Goal: Task Accomplishment & Management: Manage account settings

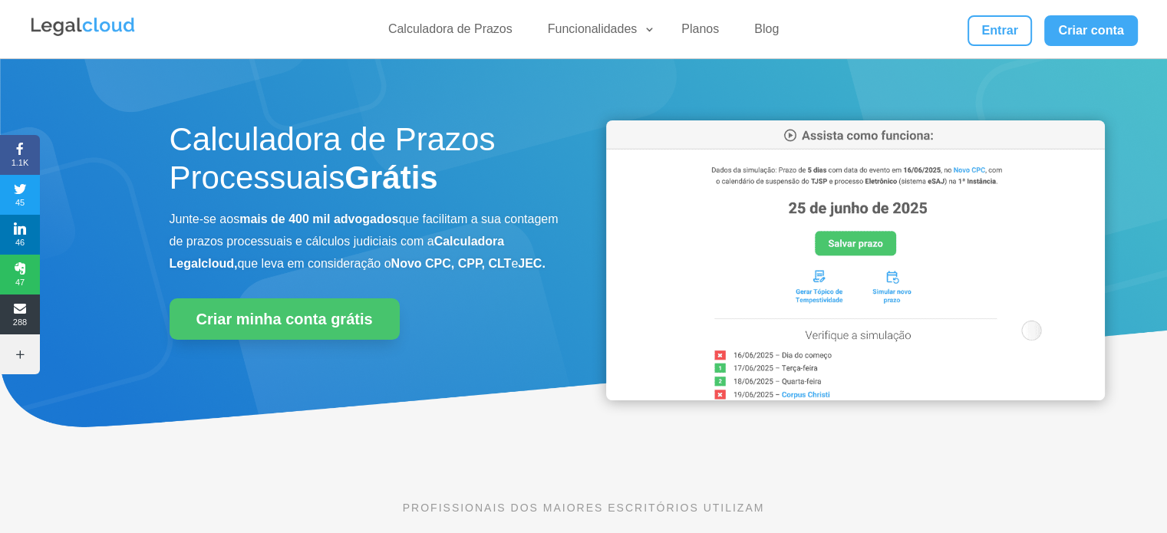
click at [1038, 34] on div "Entrar Criar conta" at bounding box center [999, 30] width 277 height 31
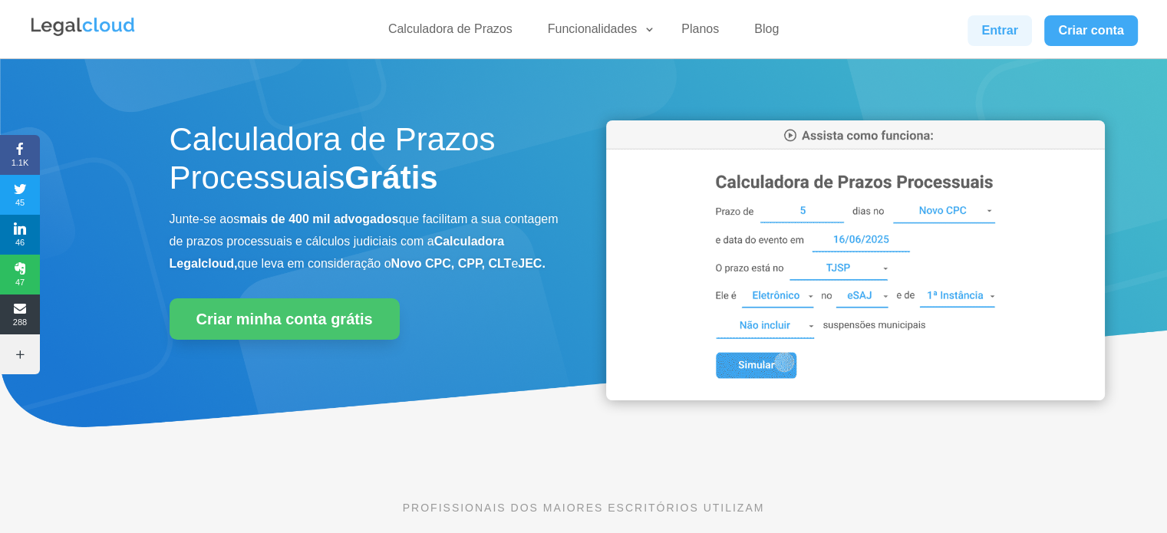
click at [990, 26] on link "Entrar" at bounding box center [1000, 30] width 64 height 31
click at [973, 26] on link "Entrar" at bounding box center [1000, 30] width 64 height 31
